Goal: Task Accomplishment & Management: Complete application form

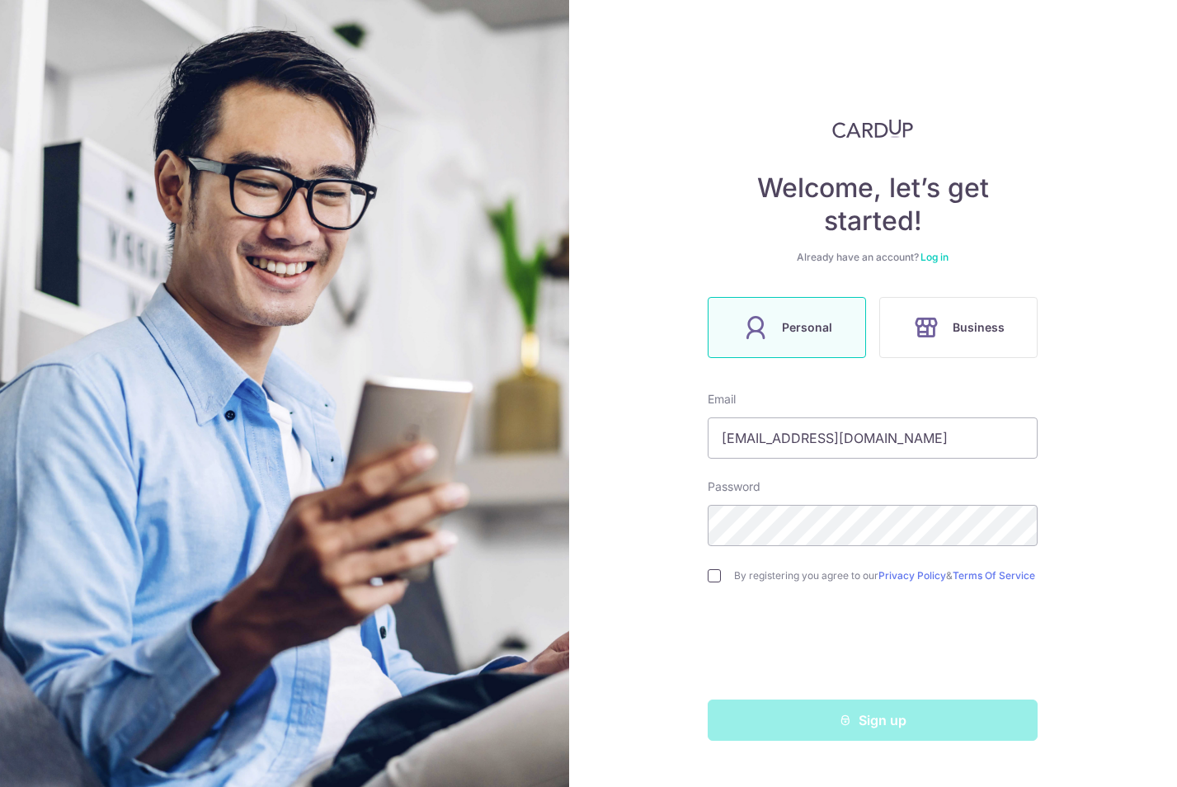
click at [710, 582] on input "checkbox" at bounding box center [714, 575] width 13 height 13
checkbox input "true"
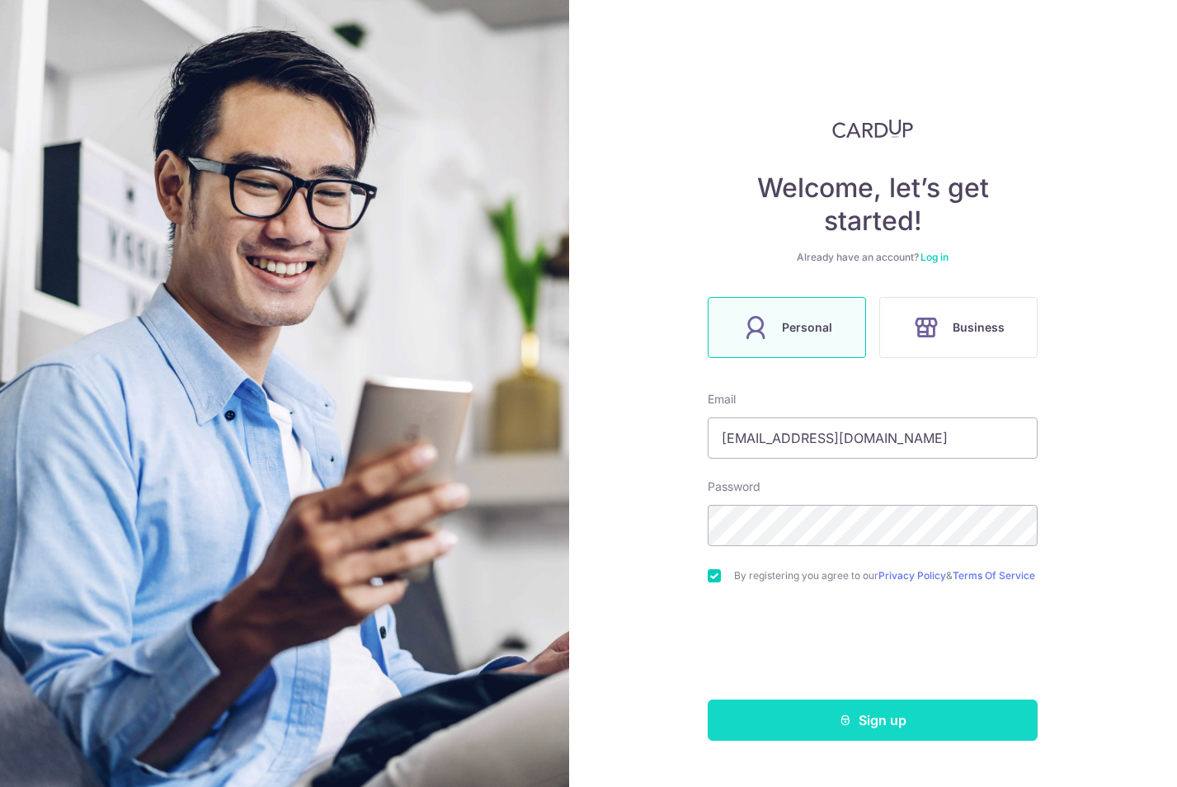
click at [835, 725] on button "Sign up" at bounding box center [873, 719] width 330 height 41
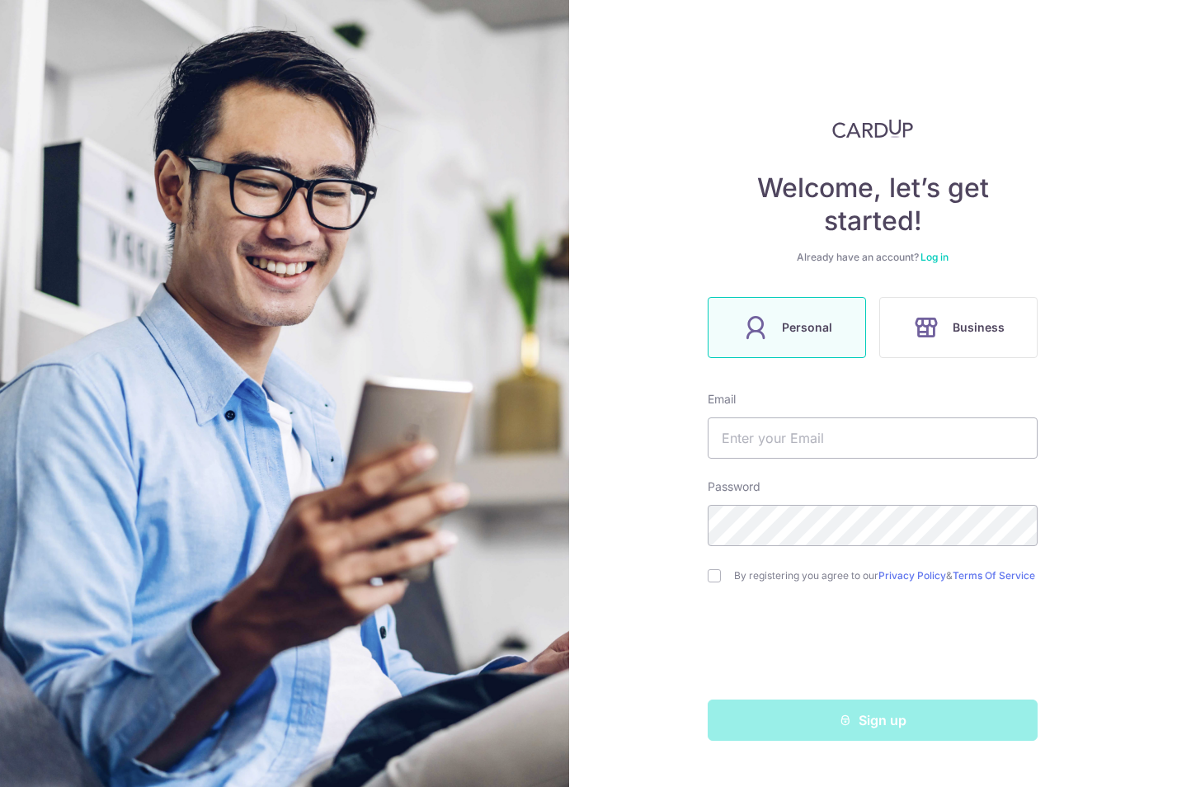
click at [653, 491] on div "Welcome, let’s get started! Already have an account? Log in Personal Business E…" at bounding box center [873, 393] width 609 height 787
click at [781, 439] on input "text" at bounding box center [873, 437] width 330 height 41
type input "[EMAIL_ADDRESS][DOMAIN_NAME]"
click at [719, 582] on input "checkbox" at bounding box center [714, 575] width 13 height 13
checkbox input "true"
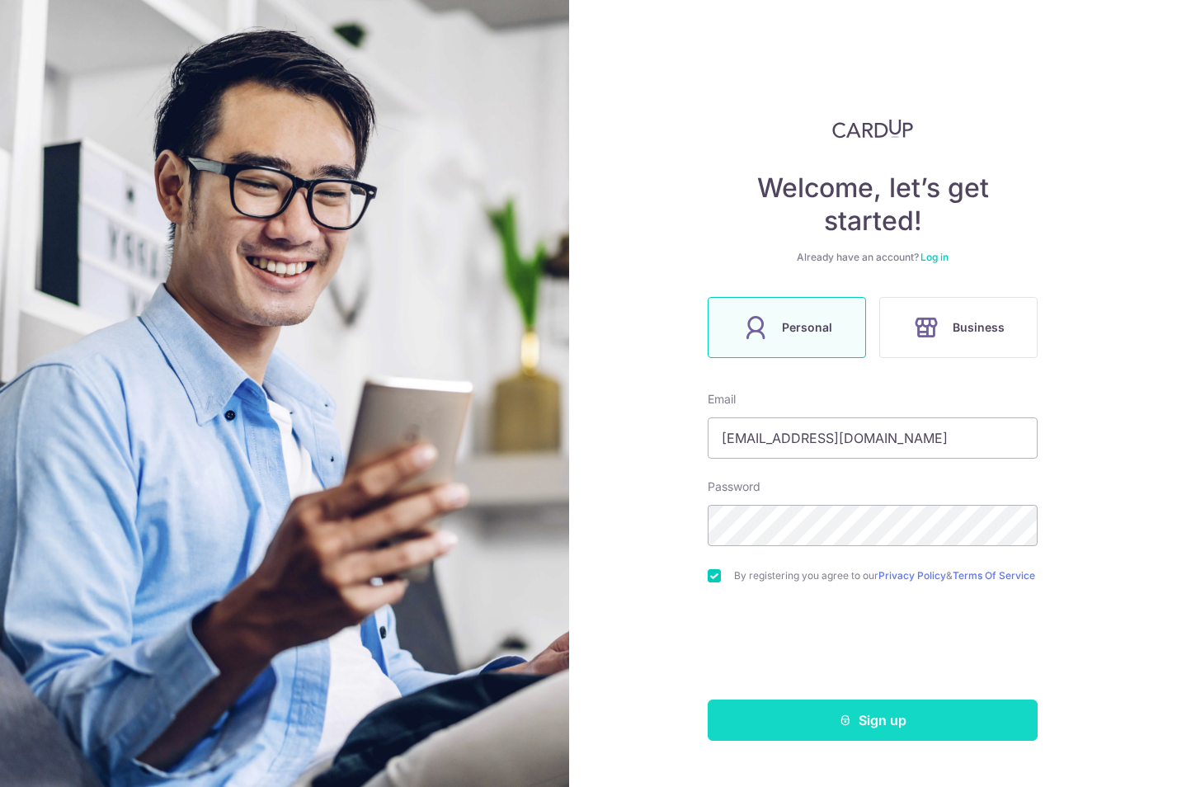
click at [902, 727] on button "Sign up" at bounding box center [873, 719] width 330 height 41
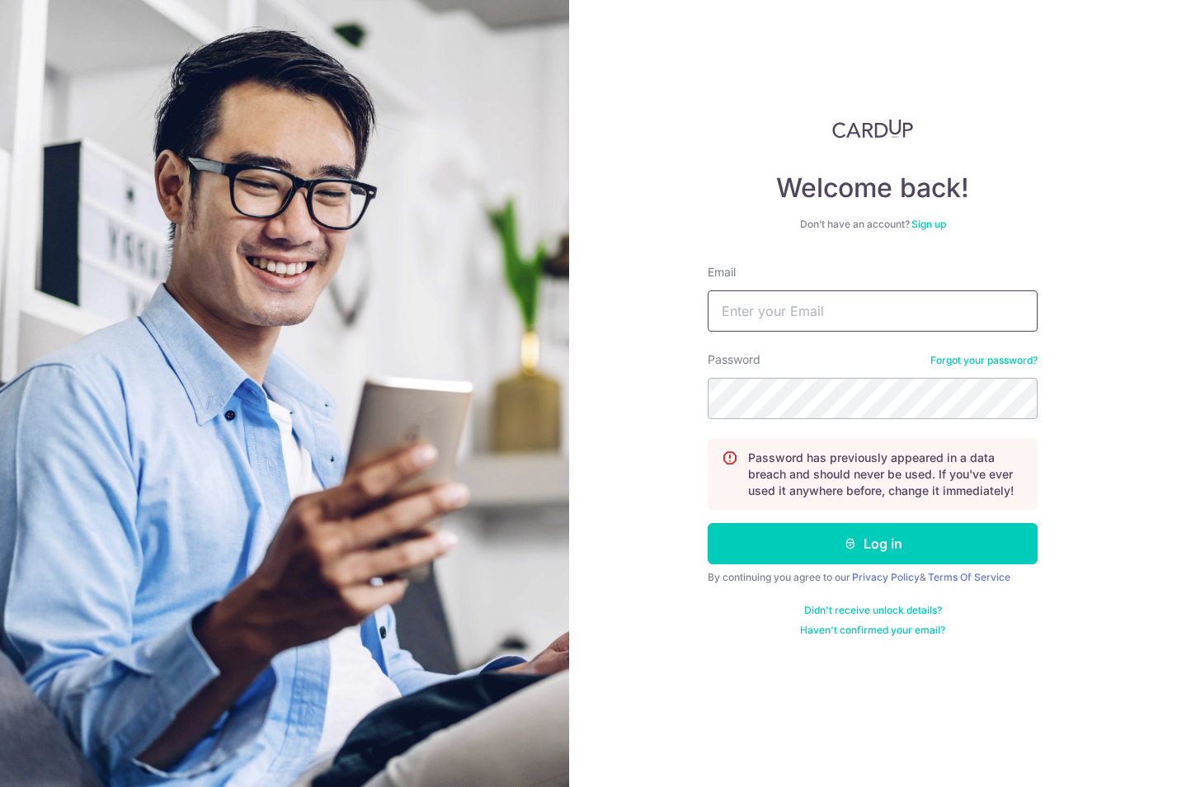
click at [822, 324] on input "Email" at bounding box center [873, 310] width 330 height 41
type input "[EMAIL_ADDRESS][DOMAIN_NAME]"
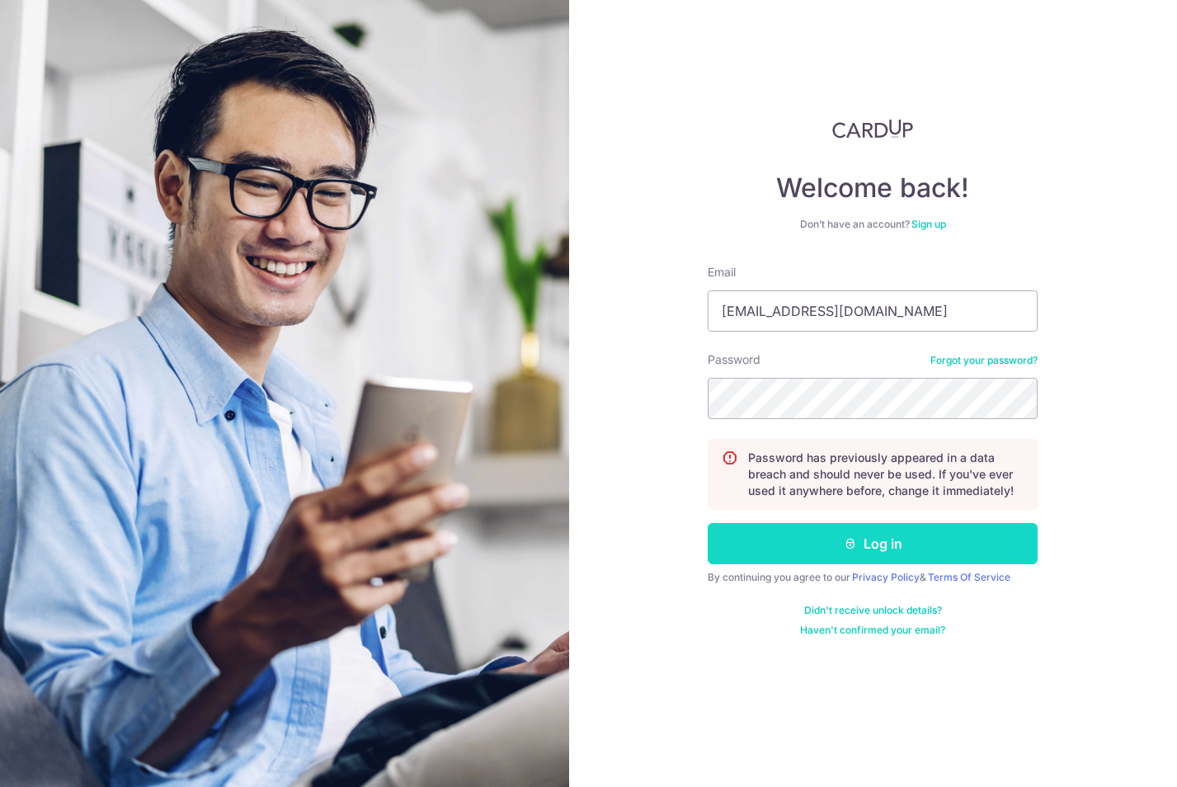
click at [837, 539] on button "Log in" at bounding box center [873, 543] width 330 height 41
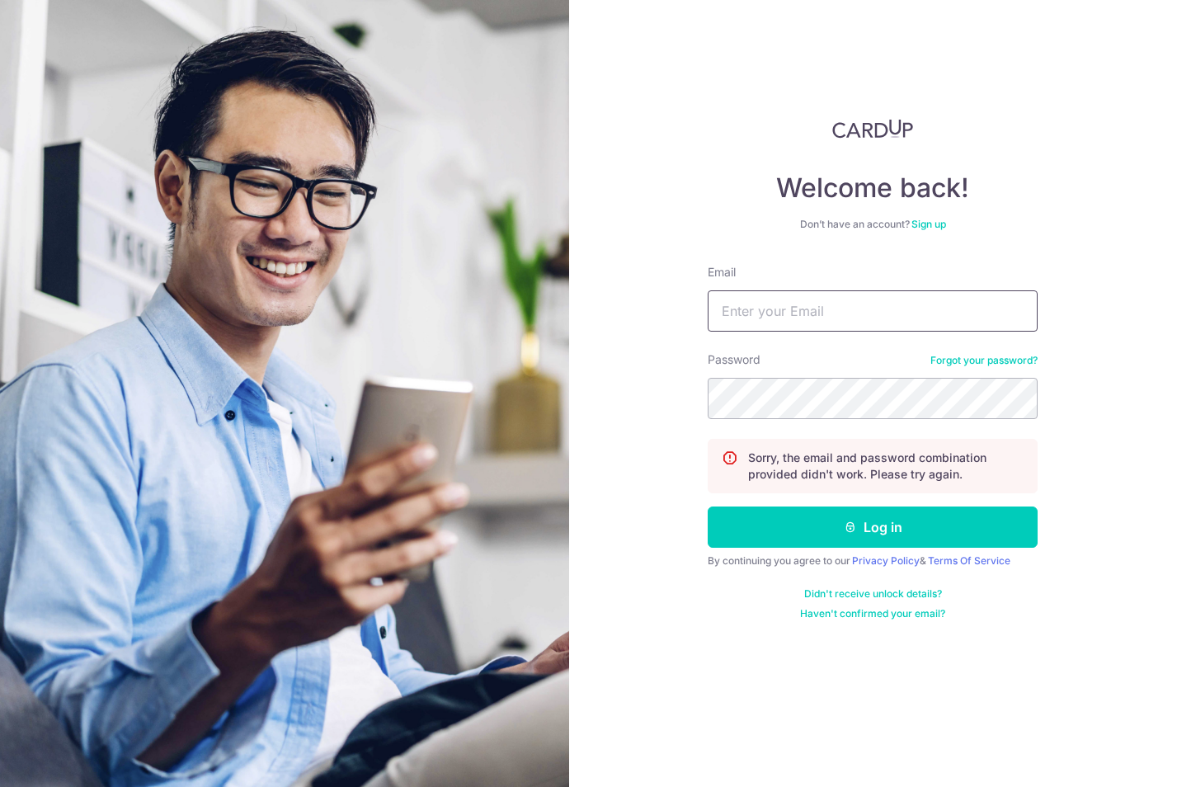
click at [838, 304] on input "Email" at bounding box center [873, 310] width 330 height 41
type input "[EMAIL_ADDRESS][DOMAIN_NAME]"
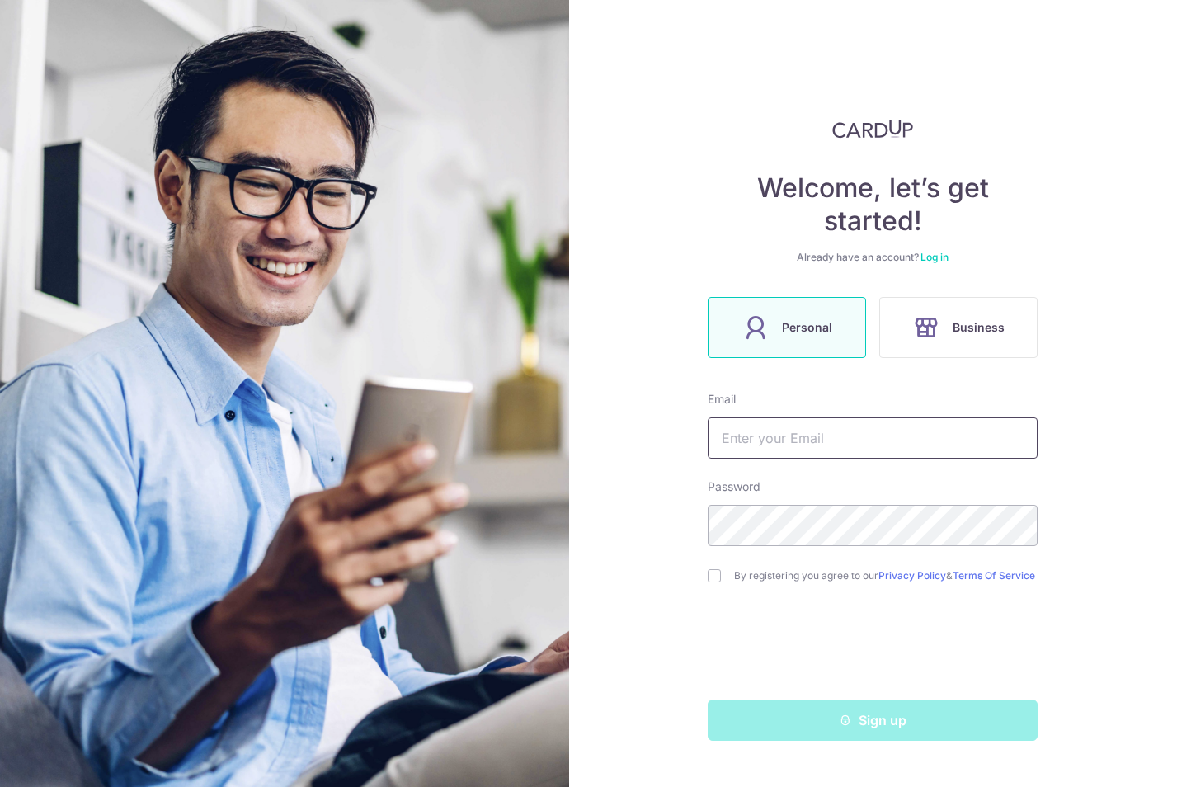
drag, startPoint x: 0, startPoint y: 0, endPoint x: 855, endPoint y: 436, distance: 959.1
click at [855, 436] on input "text" at bounding box center [873, 437] width 330 height 41
type input "ang_c_k@hotmail.com"
click at [720, 581] on input "checkbox" at bounding box center [714, 575] width 13 height 13
checkbox input "true"
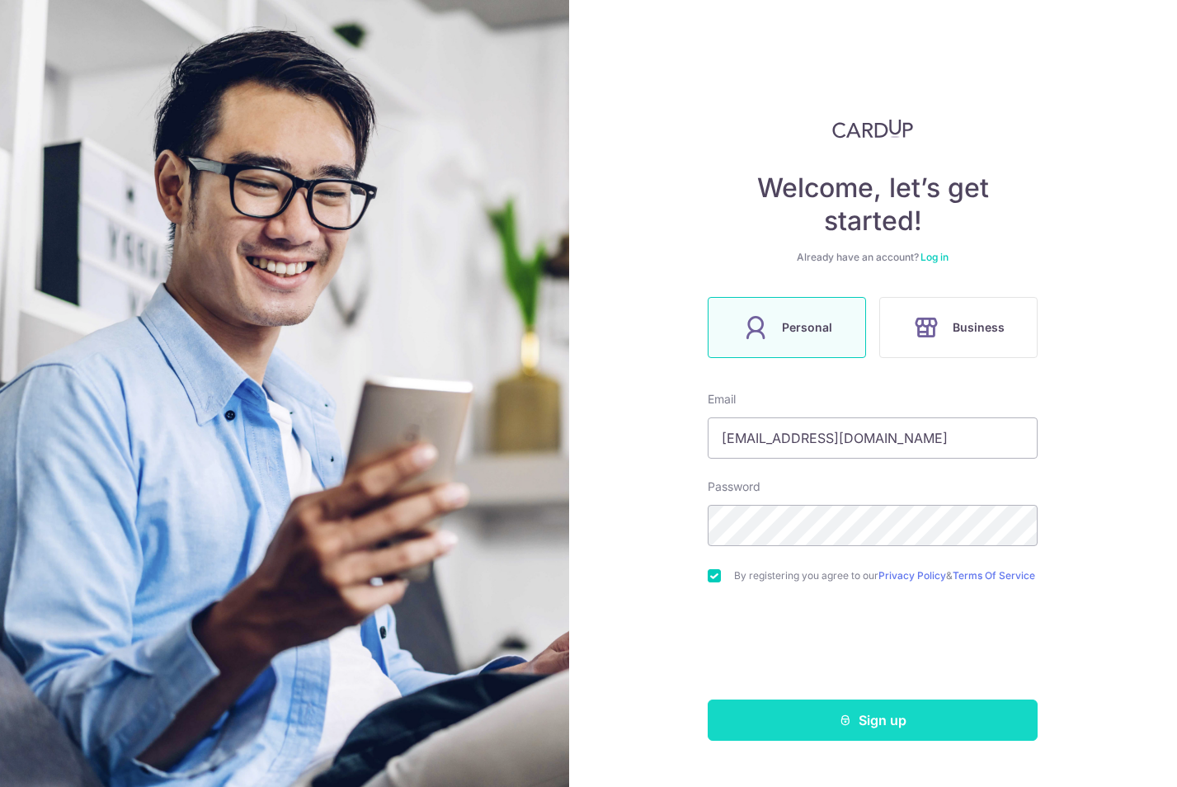
click at [884, 730] on button "Sign up" at bounding box center [873, 719] width 330 height 41
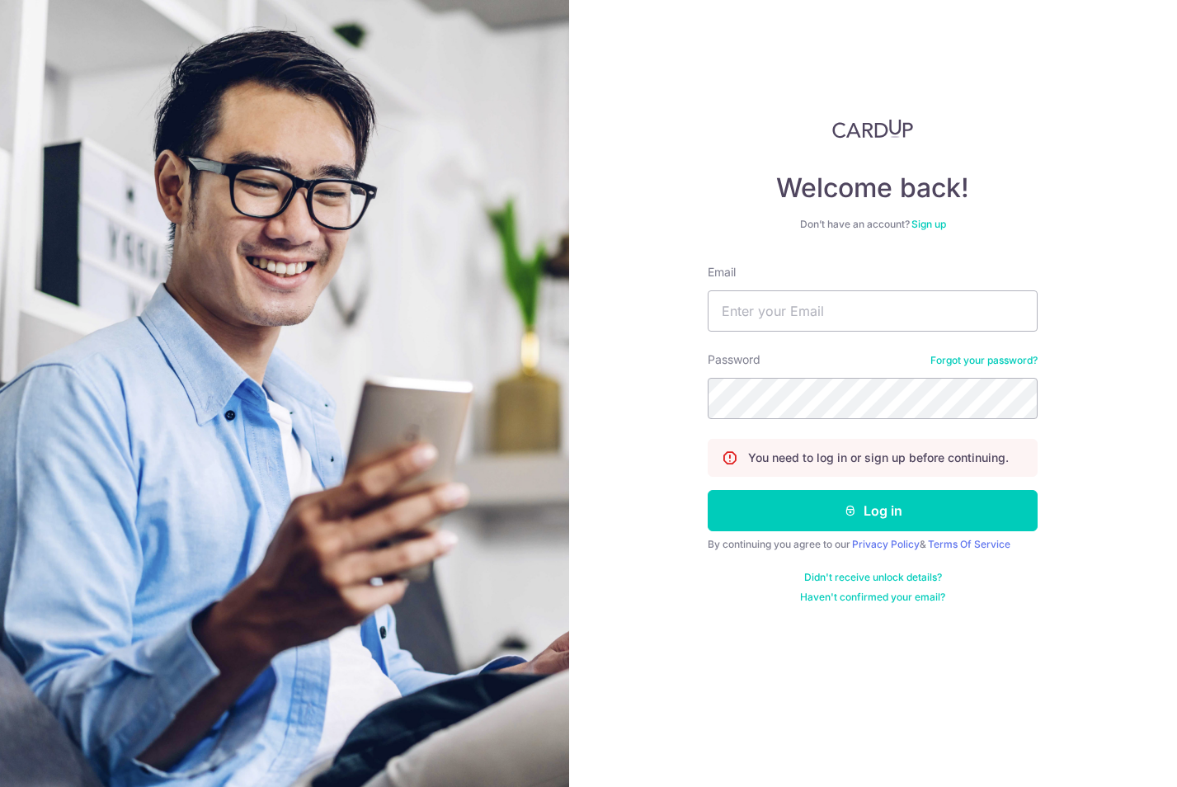
click at [930, 220] on link "Sign up" at bounding box center [928, 224] width 35 height 12
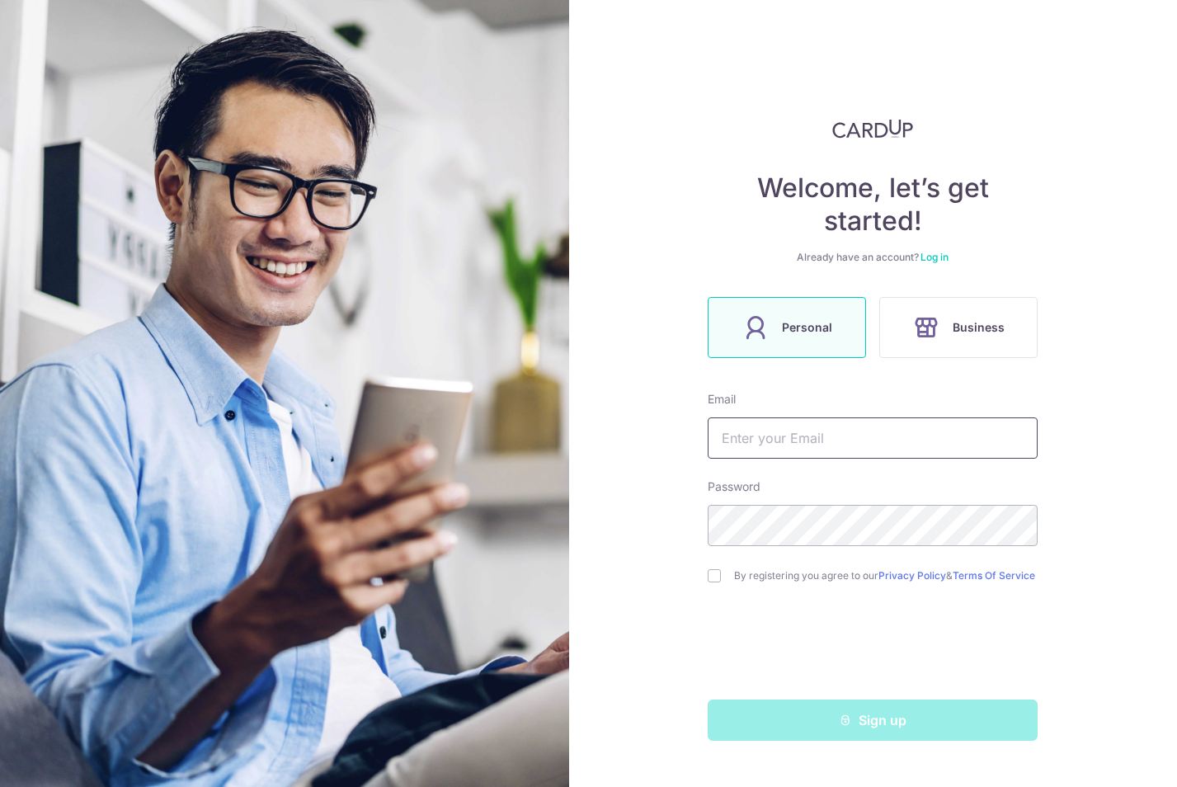
click at [870, 440] on input "text" at bounding box center [873, 437] width 330 height 41
type input "ang_c_k@hotmail.com"
click at [711, 582] on input "checkbox" at bounding box center [714, 575] width 13 height 13
checkbox input "true"
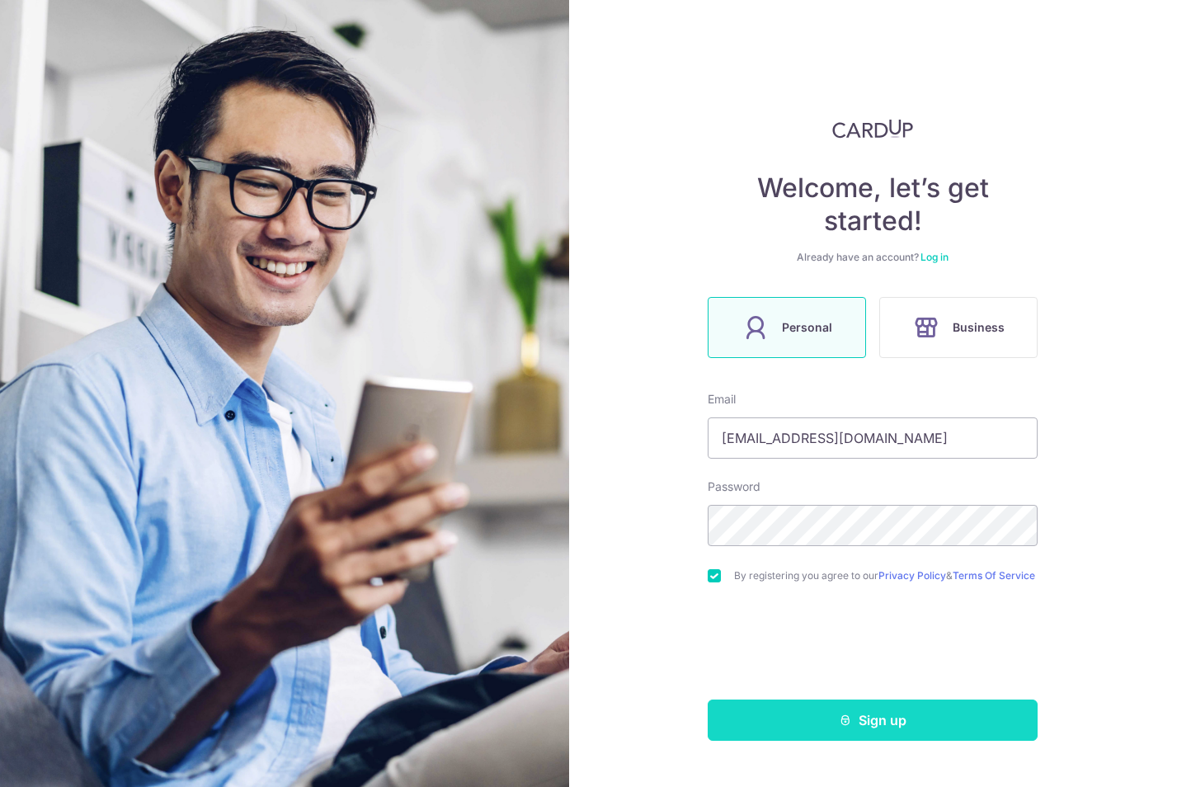
click at [868, 718] on button "Sign up" at bounding box center [873, 719] width 330 height 41
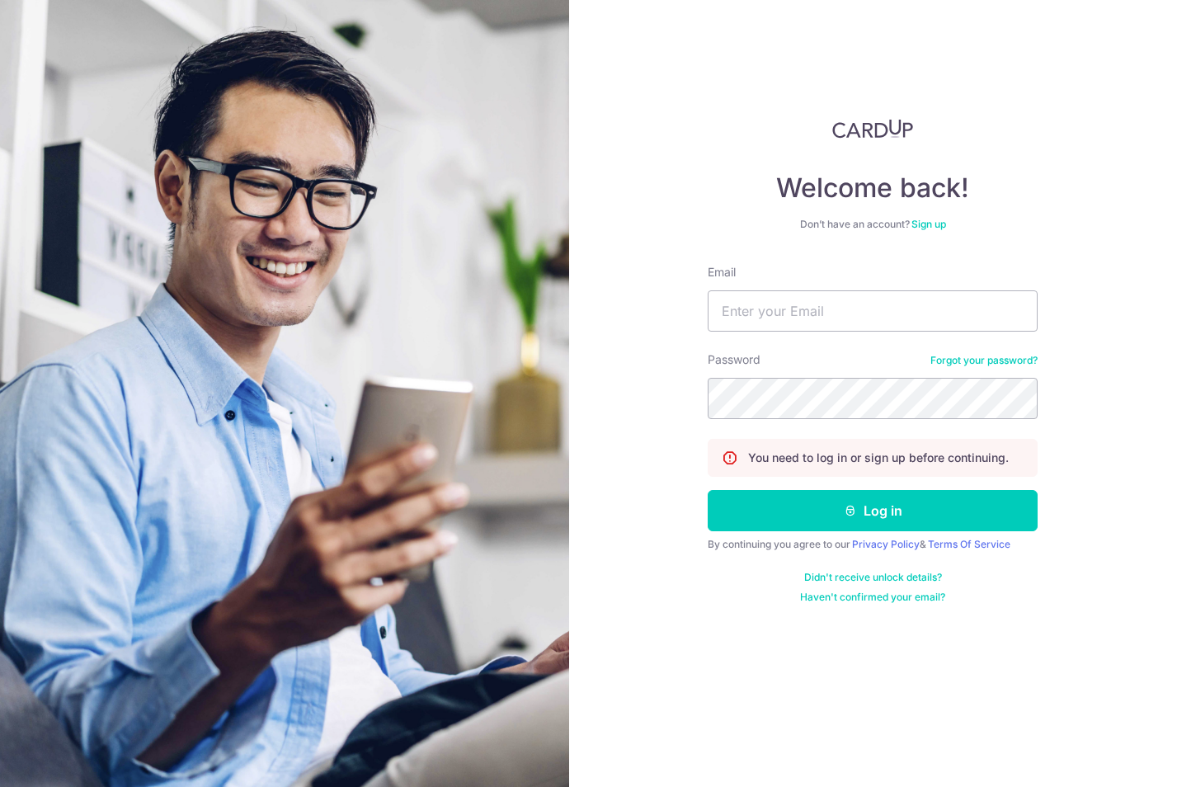
click at [989, 358] on link "Forgot your password?" at bounding box center [983, 360] width 107 height 13
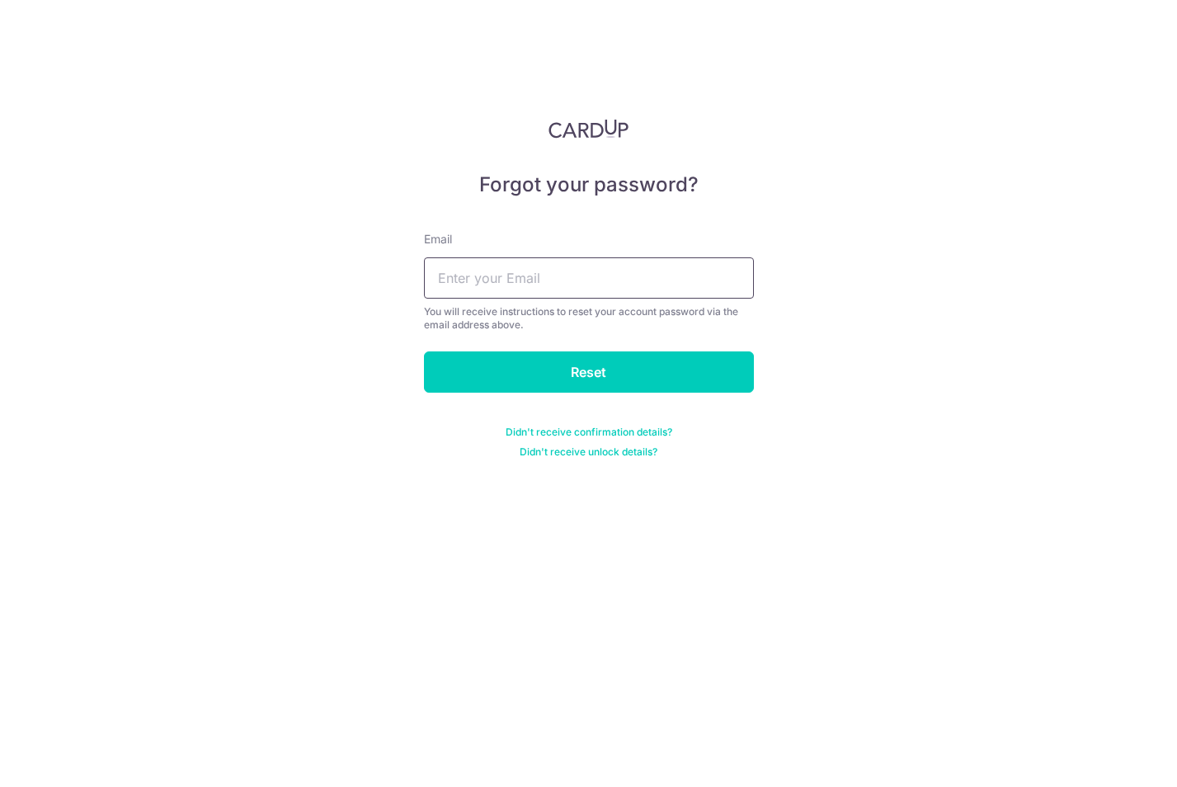
click at [643, 279] on input "text" at bounding box center [589, 277] width 330 height 41
type input "ang_c_k@hotmail.com"
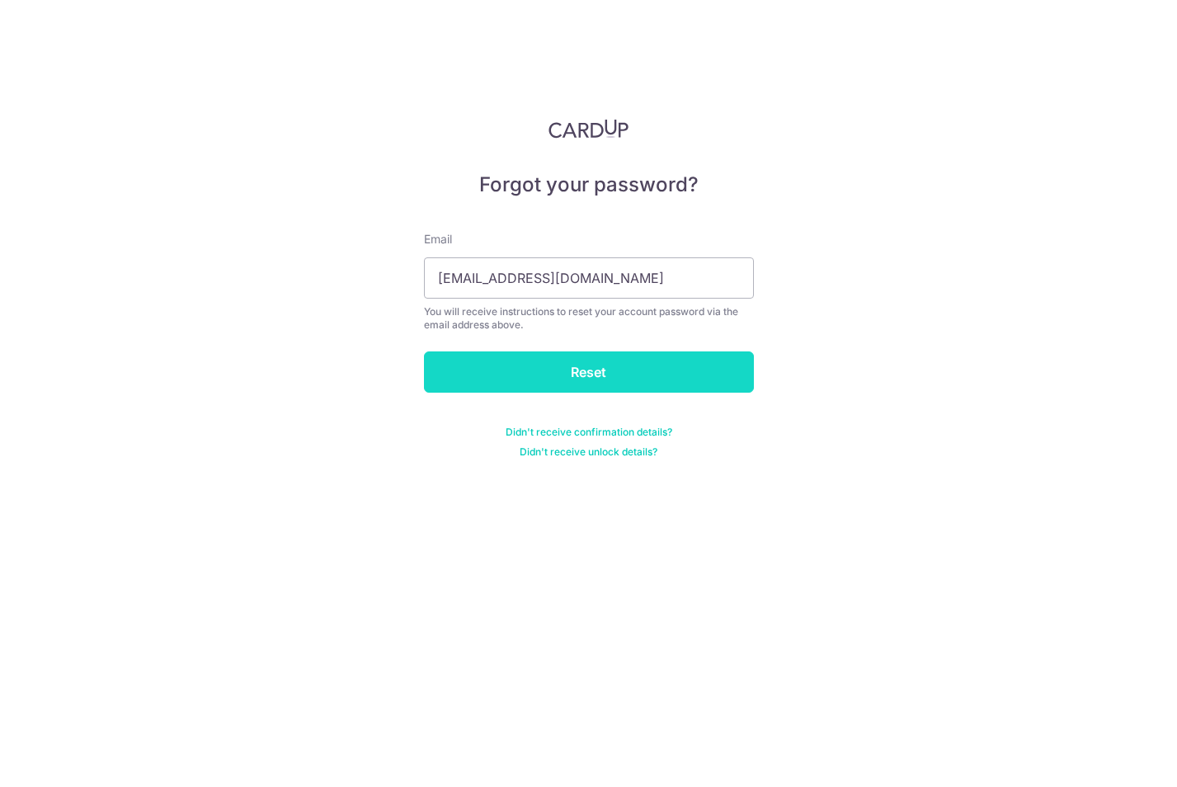
click at [569, 379] on input "Reset" at bounding box center [589, 371] width 330 height 41
